Goal: Check status

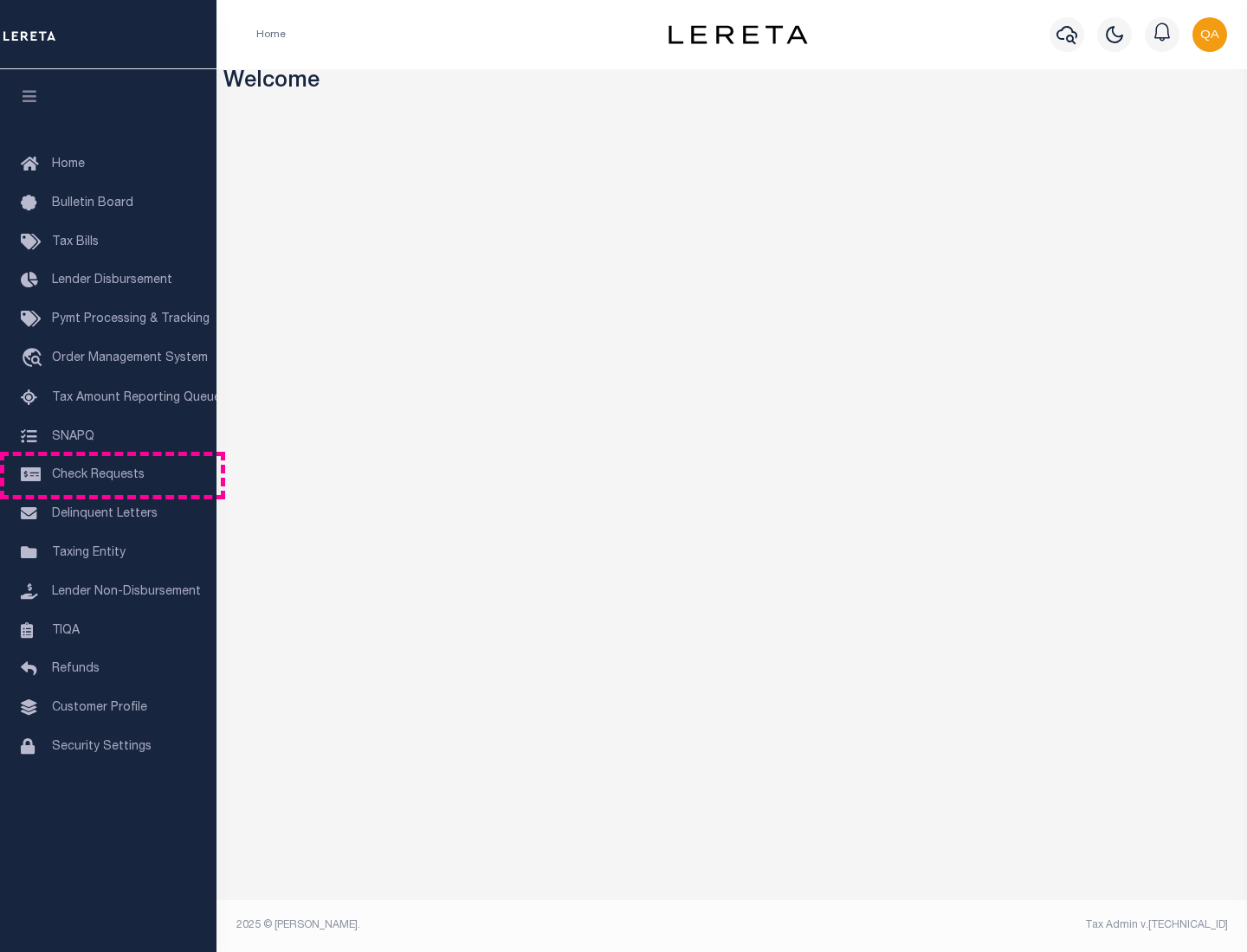
click at [108, 476] on span "Check Requests" at bounding box center [98, 476] width 92 height 13
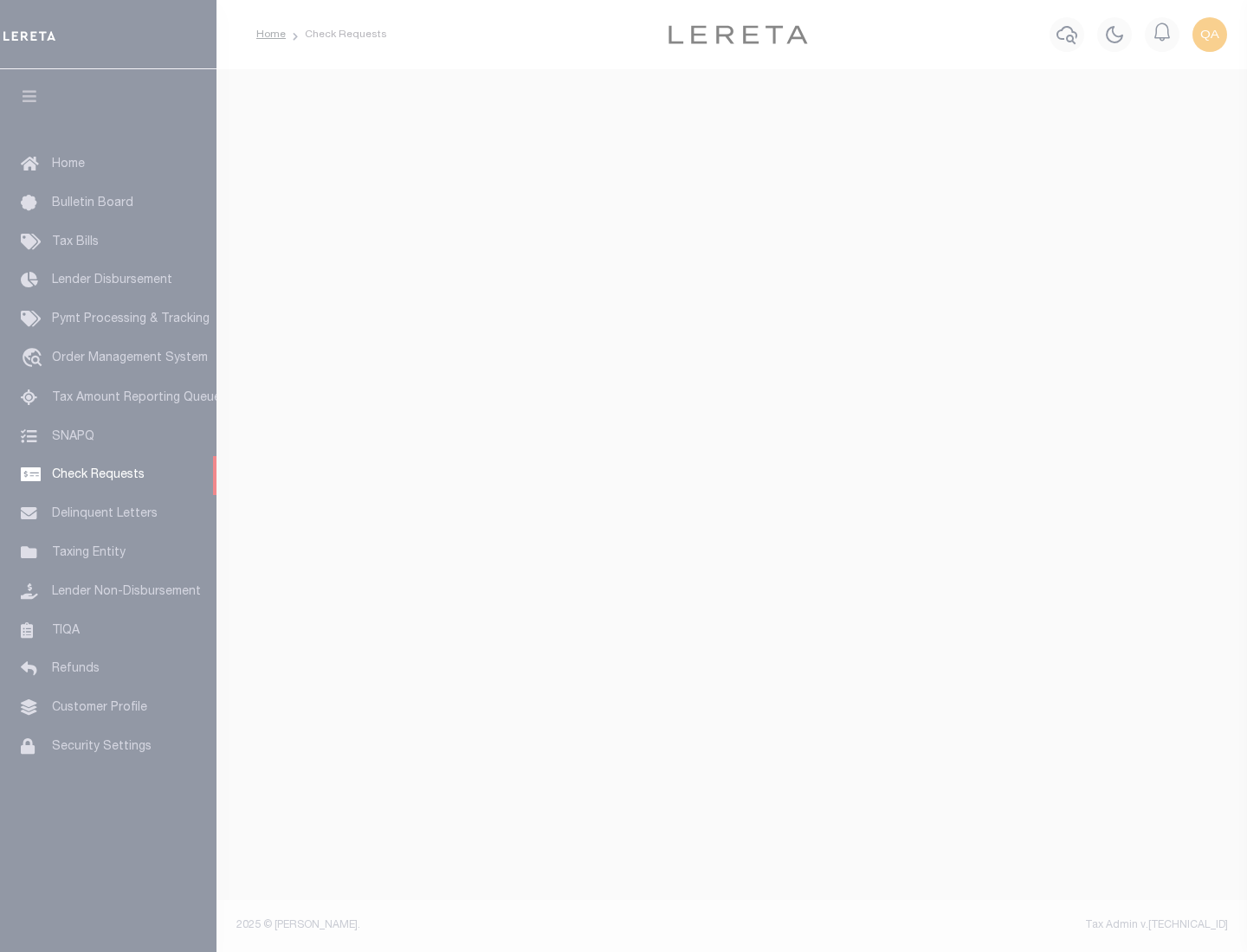
select select "50"
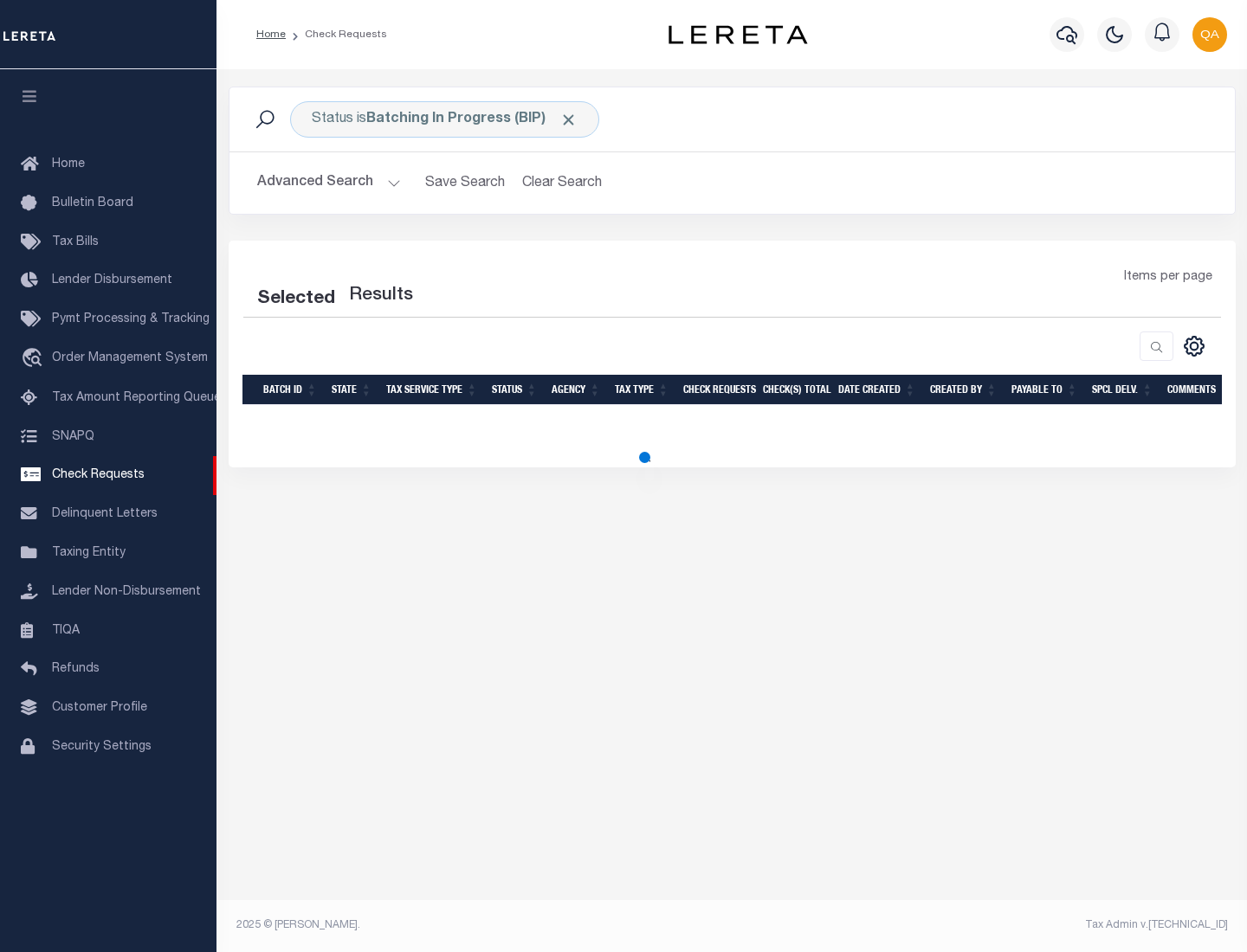
select select "50"
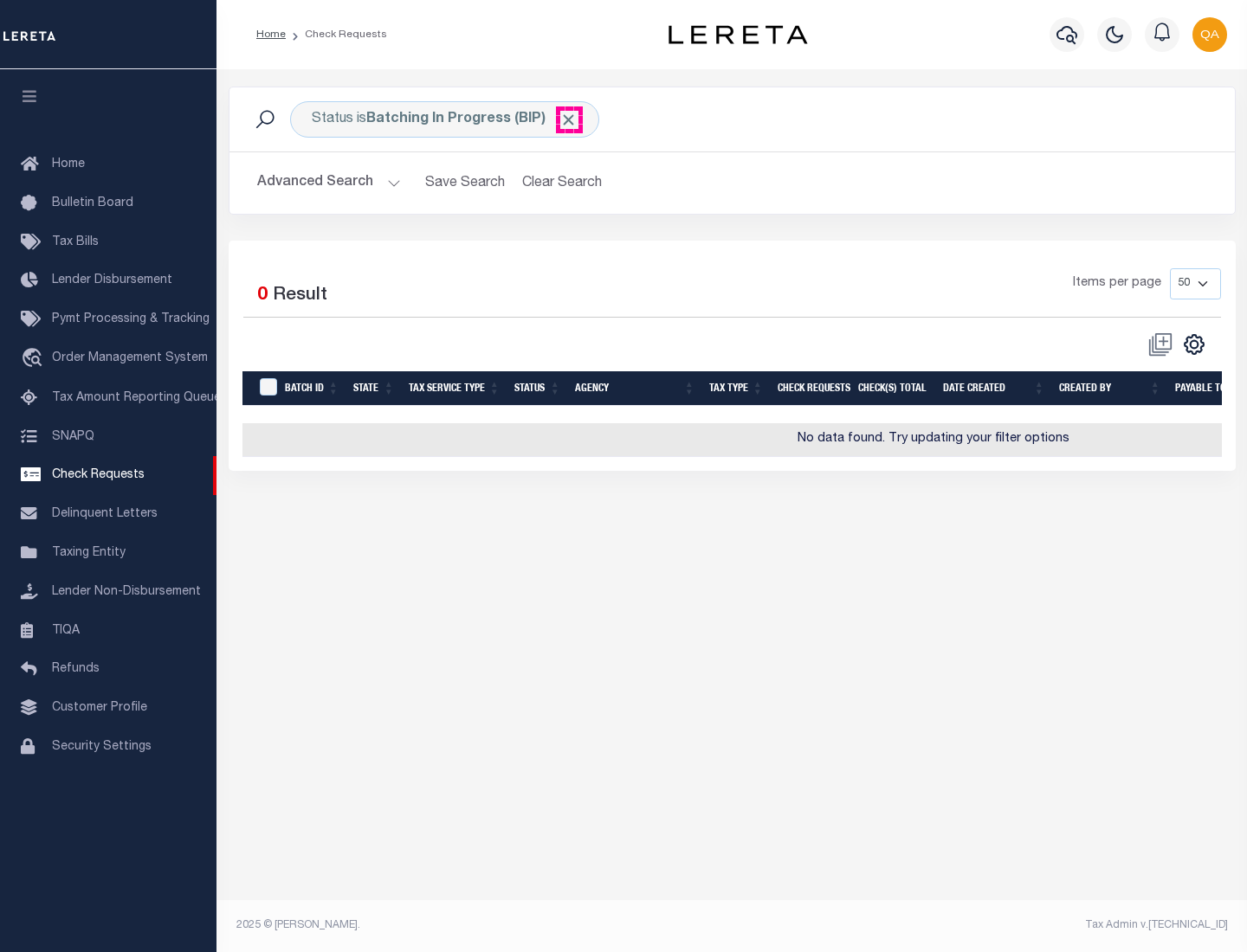
click at [569, 119] on span "Click to Remove" at bounding box center [568, 120] width 18 height 18
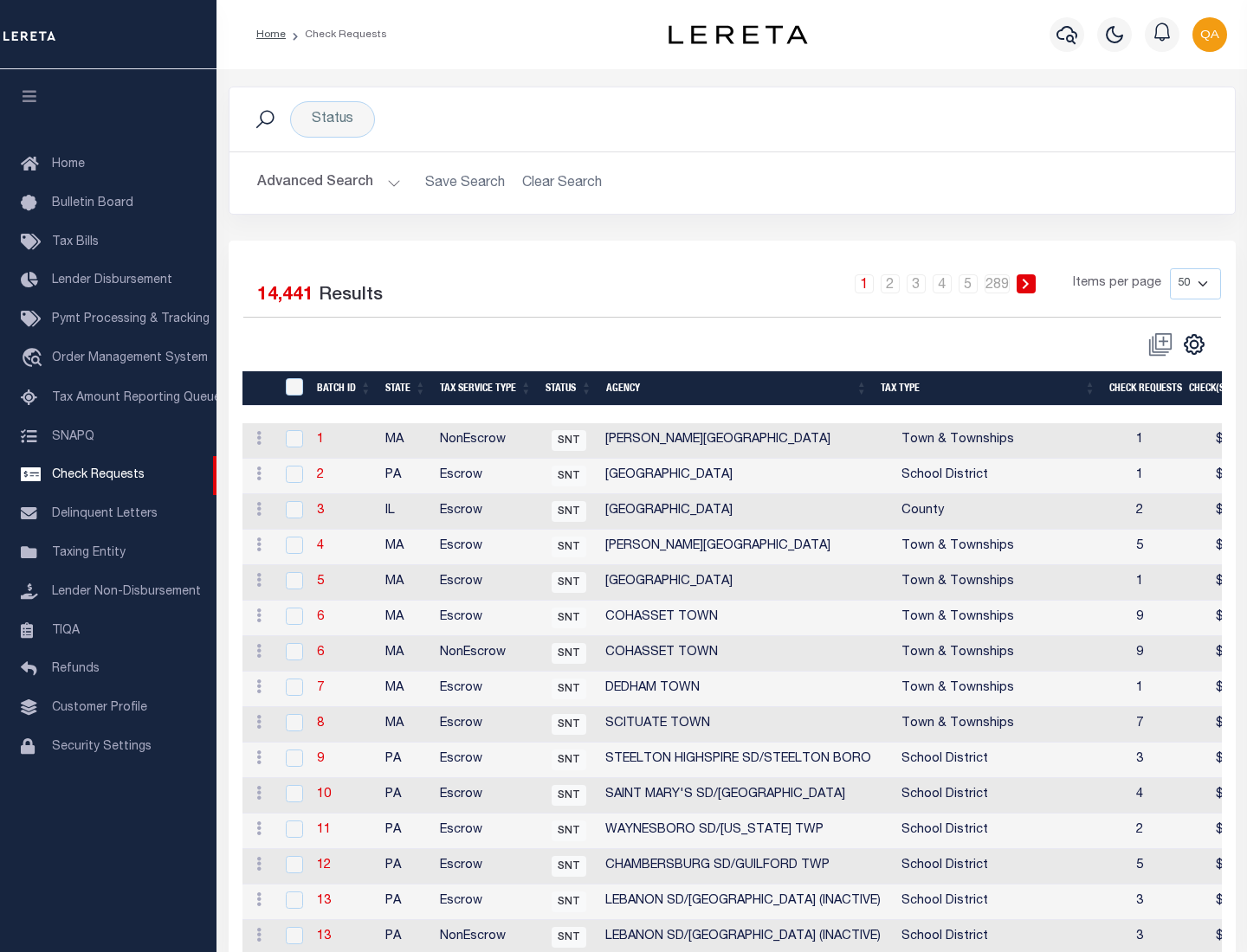
scroll to position [835, 0]
